Goal: Find specific page/section: Find specific page/section

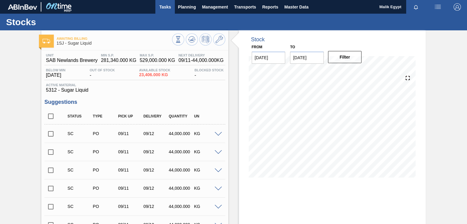
click at [164, 5] on span "Tasks" at bounding box center [164, 6] width 13 height 7
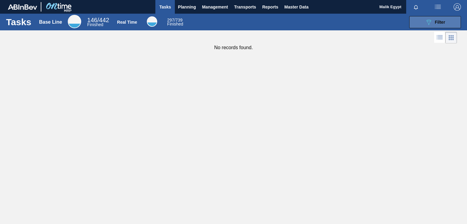
click at [444, 21] on span "Filter" at bounding box center [439, 22] width 10 height 5
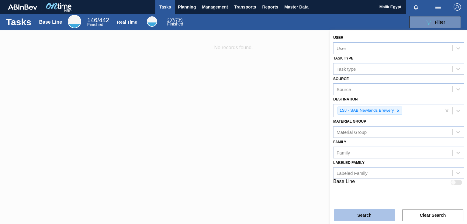
click at [382, 215] on button "Search" at bounding box center [364, 215] width 61 height 12
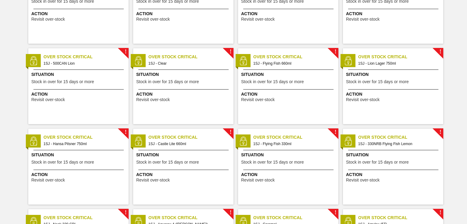
scroll to position [30, 0]
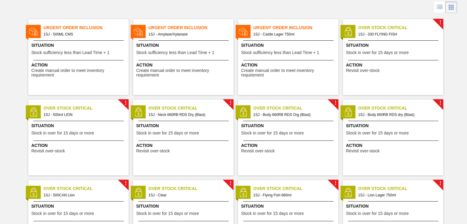
click at [194, 28] on span "Urgent Order Inclusion" at bounding box center [190, 28] width 85 height 6
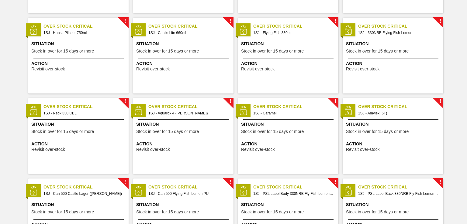
scroll to position [334, 0]
